Goal: Transaction & Acquisition: Purchase product/service

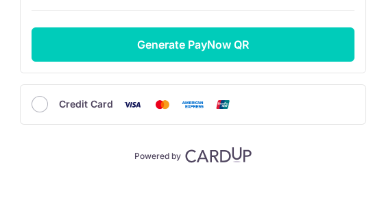
scroll to position [411, 0]
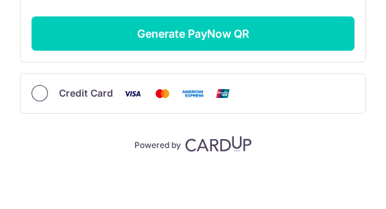
click at [42, 95] on input "Credit Card" at bounding box center [40, 93] width 16 height 16
radio input "true"
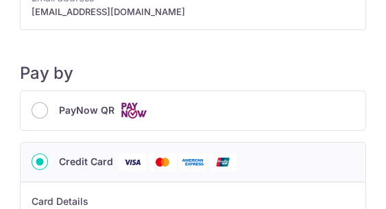
scroll to position [164, 0]
click at [44, 112] on input "PayNow QR" at bounding box center [40, 110] width 16 height 16
radio input "true"
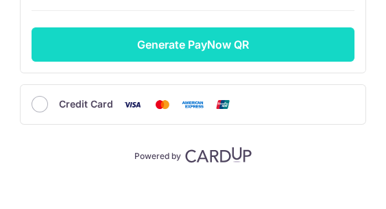
scroll to position [417, 0]
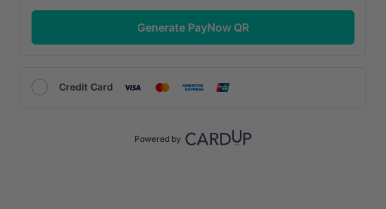
click at [40, 88] on div at bounding box center [193, 104] width 386 height 209
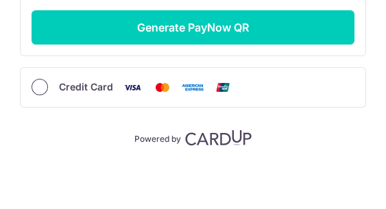
click at [42, 85] on input "Credit Card" at bounding box center [40, 87] width 16 height 16
radio input "true"
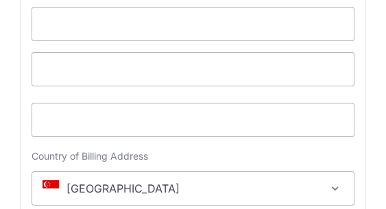
click at [129, 5] on div "Card" at bounding box center [193, 13] width 323 height 56
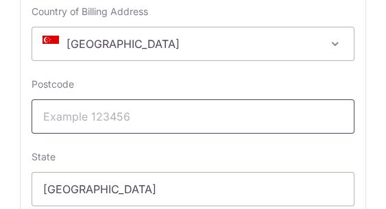
scroll to position [636, 0]
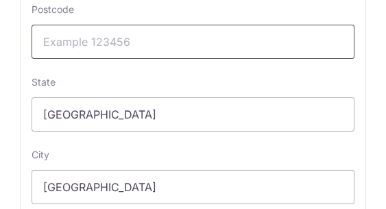
click at [147, 46] on input "Postcode" at bounding box center [193, 42] width 323 height 34
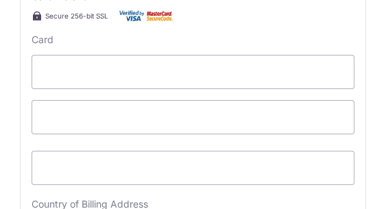
scroll to position [308, 0]
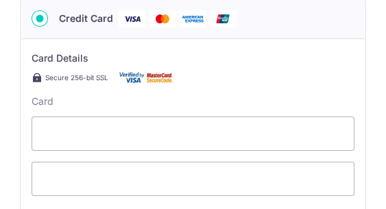
type input "288307"
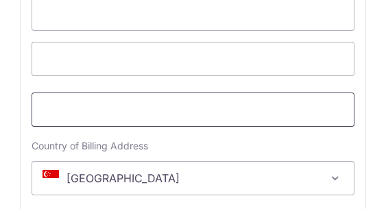
scroll to position [362, 0]
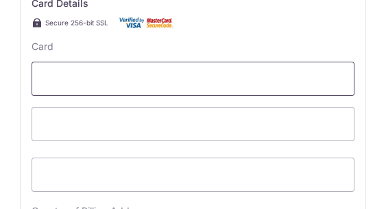
click at [303, 87] on span at bounding box center [193, 79] width 323 height 34
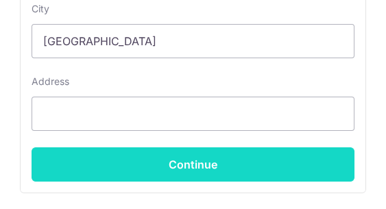
scroll to position [813, 0]
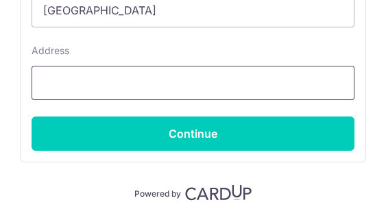
click at [166, 90] on input "Address" at bounding box center [193, 83] width 323 height 34
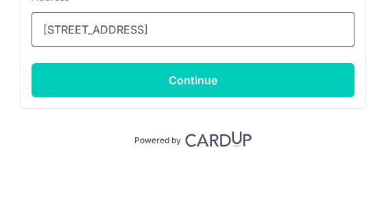
scroll to position [868, 0]
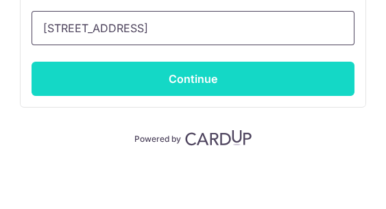
type input "8B Sime Road"
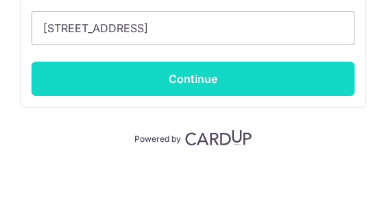
click at [181, 74] on input "Continue" at bounding box center [193, 79] width 323 height 34
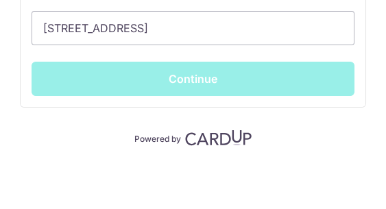
type input "**** 0300"
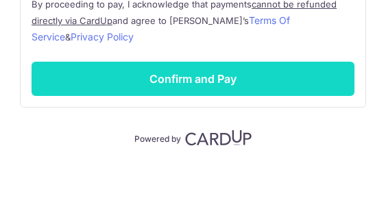
click at [223, 80] on input "Confirm and Pay" at bounding box center [193, 79] width 323 height 34
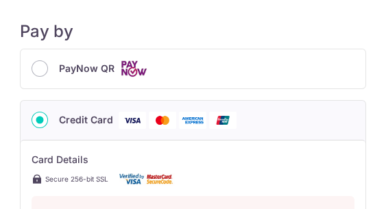
scroll to position [186, 0]
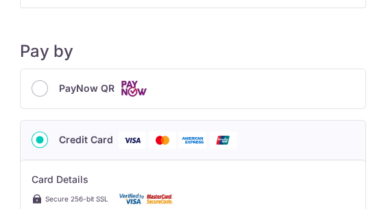
click at [108, 90] on span "PayNow QR" at bounding box center [86, 88] width 55 height 16
click at [48, 90] on input "PayNow QR" at bounding box center [40, 88] width 16 height 16
radio input "true"
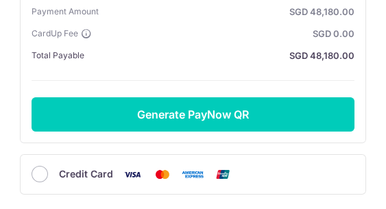
scroll to position [351, 0]
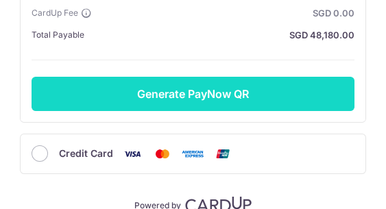
click at [227, 98] on button "Generate PayNow QR" at bounding box center [193, 94] width 323 height 34
click at [234, 99] on button "Generate PayNow QR" at bounding box center [193, 94] width 323 height 34
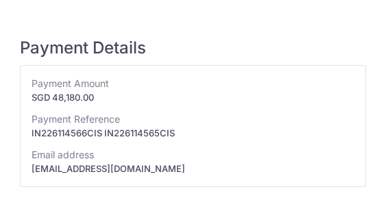
scroll to position [0, 0]
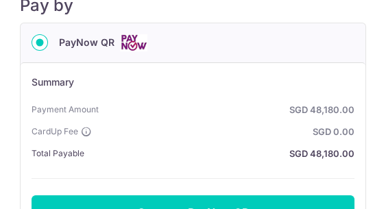
scroll to position [274, 0]
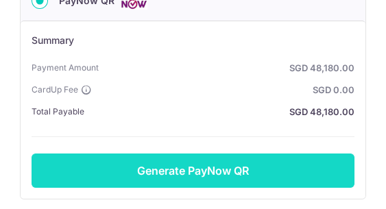
click at [199, 169] on button "Generate PayNow QR" at bounding box center [193, 170] width 323 height 34
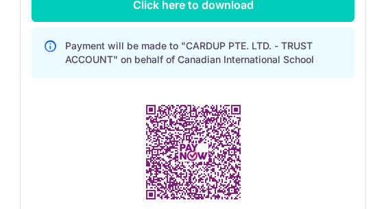
scroll to position [493, 0]
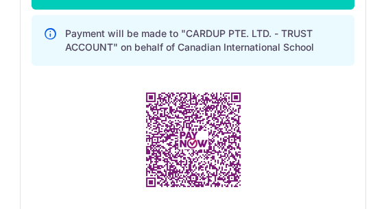
click at [253, 84] on img at bounding box center [193, 140] width 126 height 126
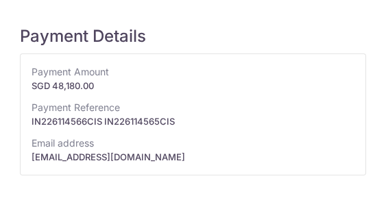
scroll to position [0, 0]
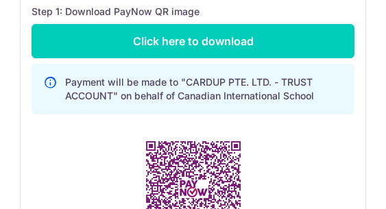
scroll to position [499, 0]
